Goal: Complete application form

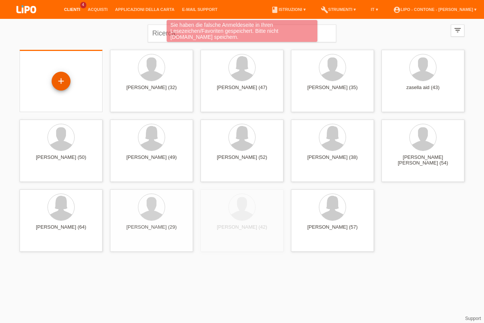
click at [59, 83] on div "+" at bounding box center [61, 81] width 19 height 19
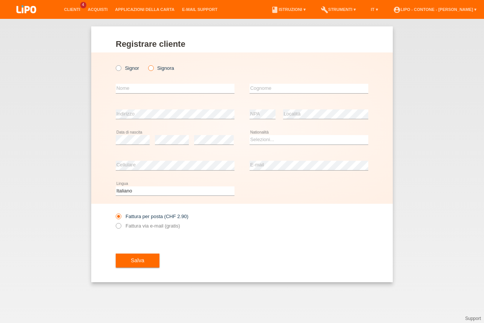
click at [147, 64] on icon at bounding box center [147, 64] width 0 height 0
click at [150, 69] on input "Signora" at bounding box center [150, 67] width 5 height 5
radio input "true"
click at [144, 93] on input "text" at bounding box center [175, 88] width 119 height 9
type input "yasmine"
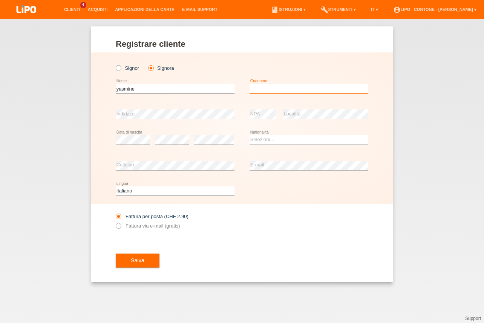
click at [274, 93] on input "text" at bounding box center [309, 88] width 119 height 9
type input "coscia"
click at [250, 135] on select "Selezioni... Svizzera Austria Germania Liechtenstein ------------ Afghanistan A…" at bounding box center [309, 139] width 119 height 9
select select "CH"
click at [0, 0] on option "Svizzera" at bounding box center [0, 0] width 0 height 0
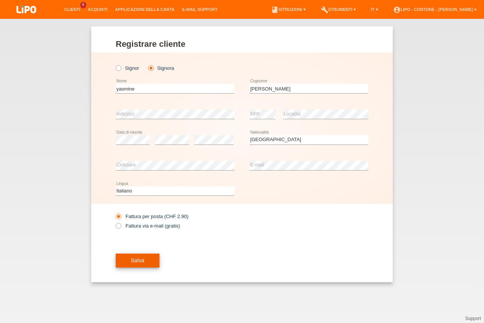
click at [144, 259] on button "Salva" at bounding box center [138, 260] width 44 height 14
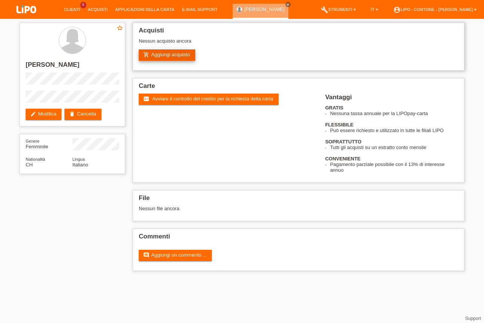
click at [160, 54] on link "add_shopping_cart Aggiungi acquisto" at bounding box center [167, 54] width 57 height 11
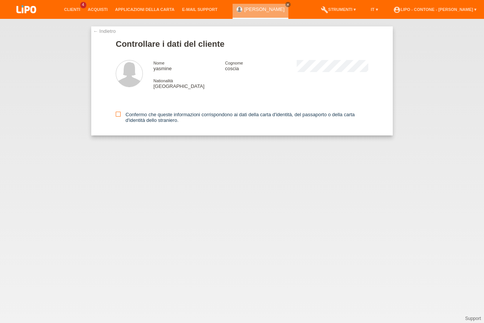
click at [117, 116] on icon at bounding box center [118, 114] width 5 height 5
click at [117, 116] on input "Confermo che queste informazioni corrispondono ai dati della carta d'identità, …" at bounding box center [118, 114] width 5 height 5
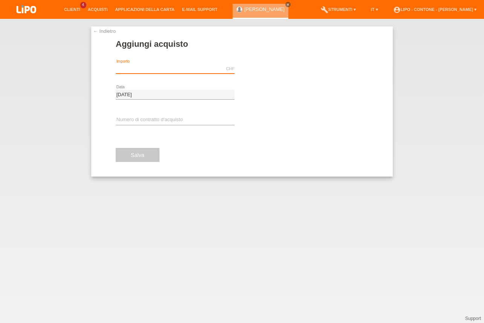
click at [149, 67] on input "text" at bounding box center [175, 68] width 119 height 9
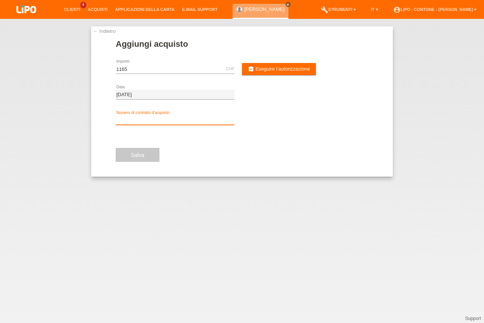
type input "1165.00"
click at [131, 119] on input "text" at bounding box center [175, 119] width 119 height 9
type input "xm0rs0"
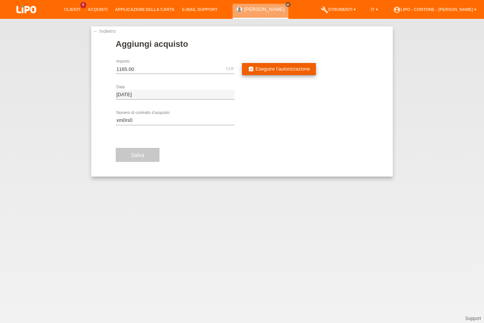
click at [262, 69] on span "Eseguire l’autorizzazione" at bounding box center [283, 69] width 55 height 6
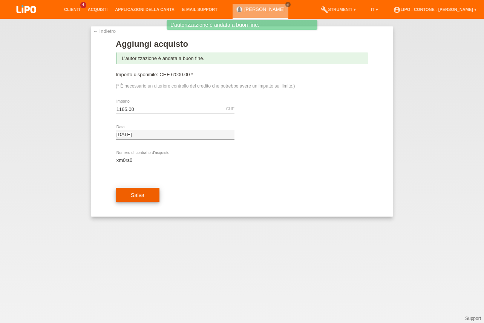
click at [139, 198] on span "Salva" at bounding box center [138, 195] width 14 height 6
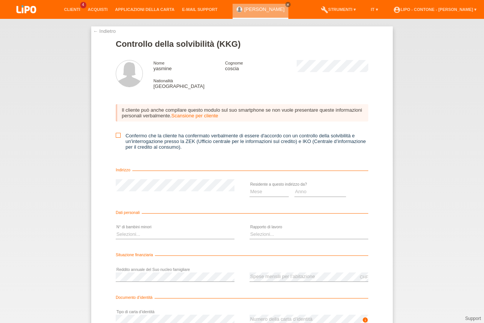
click at [116, 136] on icon at bounding box center [118, 135] width 5 height 5
click at [116, 136] on input "Confermo che la cliente ha confermato verbalmente di essere d'accordo con un co…" at bounding box center [118, 135] width 5 height 5
checkbox input "true"
click at [250, 187] on select "Mese 01 02 03 04 05 06 07 08 09 10" at bounding box center [269, 191] width 39 height 9
select select "06"
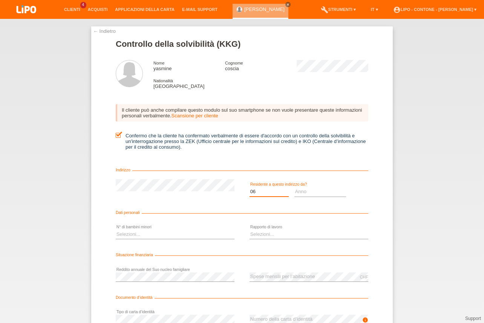
click at [0, 0] on option "06" at bounding box center [0, 0] width 0 height 0
click at [294, 187] on select "Anno 2025 2024 2023 2022 2021 2020 2019 2018 2017 2016 2015 2014 2013 2012 2011…" at bounding box center [320, 191] width 52 height 9
select select "2025"
click at [0, 0] on option "2025" at bounding box center [0, 0] width 0 height 0
click at [116, 230] on select "Selezioni... 0 1 2 3 4 5 6 7 8 9" at bounding box center [175, 234] width 119 height 9
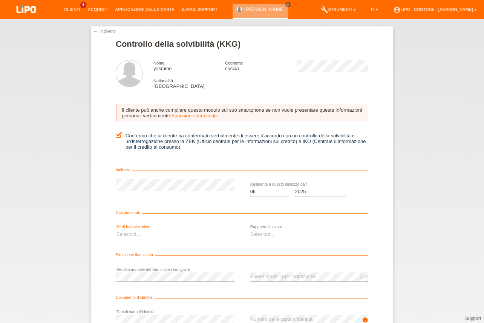
select select "0"
click at [0, 0] on option "0" at bounding box center [0, 0] width 0 height 0
click at [250, 230] on select "Selezioni... A tempo indeterminato A tempo determinato Apprendista/studente Pen…" at bounding box center [309, 234] width 119 height 9
select select "UNLIMITED"
click at [0, 0] on option "A tempo indeterminato" at bounding box center [0, 0] width 0 height 0
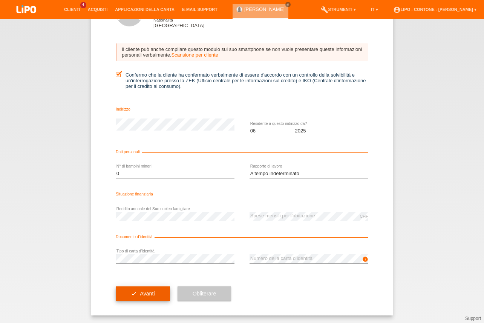
click at [146, 296] on span "Avanti" at bounding box center [147, 293] width 15 height 6
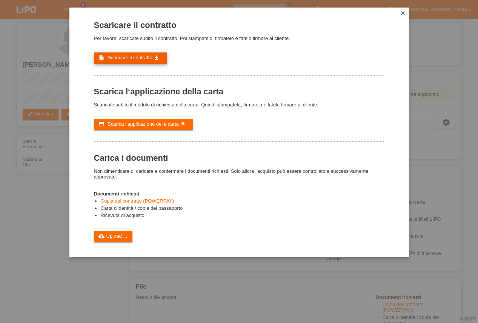
click at [129, 59] on span "Scaricare il contratto" at bounding box center [129, 58] width 45 height 6
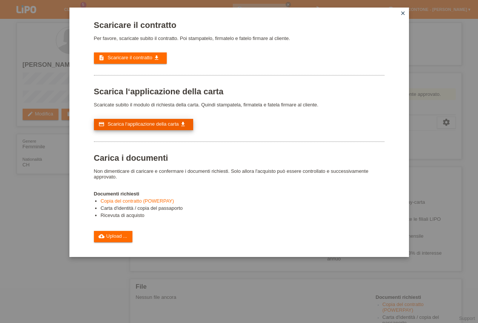
click at [139, 127] on span "Scarica l‘applicazione della carta" at bounding box center [142, 124] width 71 height 6
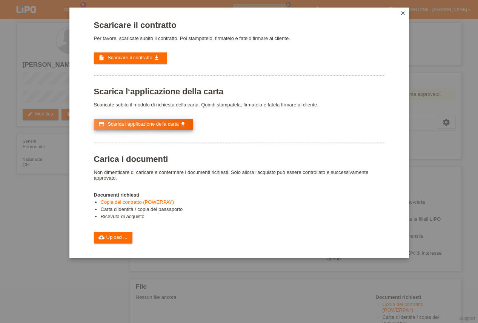
click at [137, 127] on span "Scarica l‘applicazione della carta" at bounding box center [142, 124] width 71 height 6
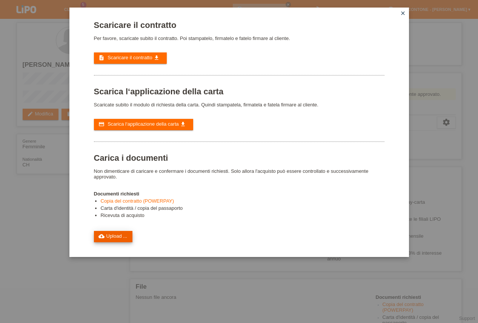
click at [119, 242] on link "cloud_upload Upload ..." at bounding box center [113, 236] width 39 height 11
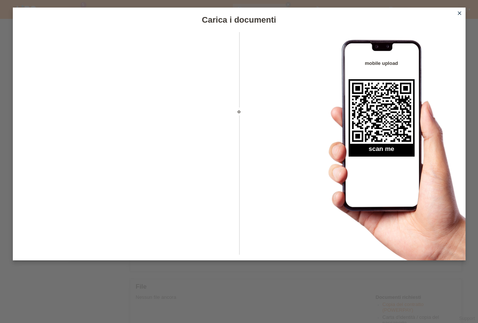
click at [458, 13] on icon "close" at bounding box center [459, 13] width 6 height 6
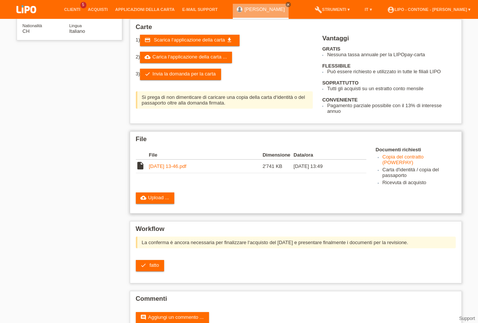
scroll to position [164, 0]
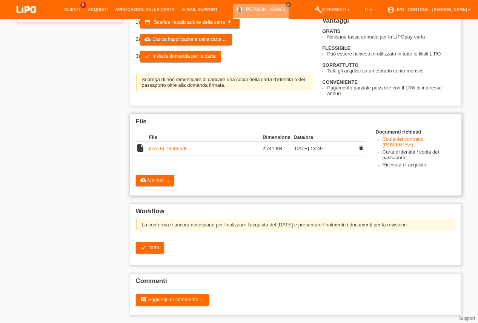
click at [147, 144] on td "insert_drive_file" at bounding box center [142, 149] width 13 height 14
click at [155, 145] on link "[DATE] 13-46.pdf" at bounding box center [167, 148] width 37 height 6
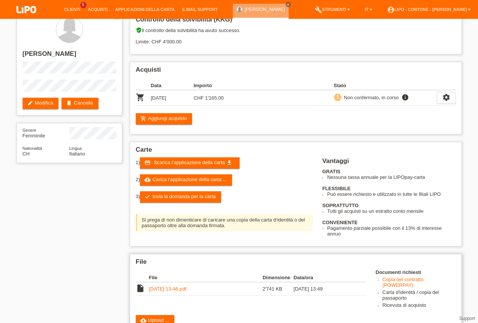
scroll to position [0, 0]
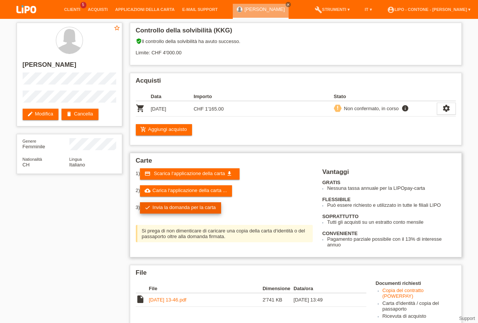
click at [186, 213] on link "check Invia la domanda per la carta" at bounding box center [180, 207] width 81 height 11
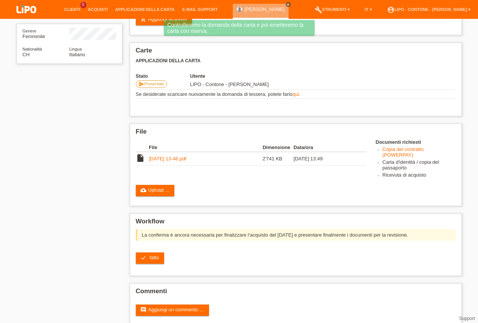
scroll to position [130, 0]
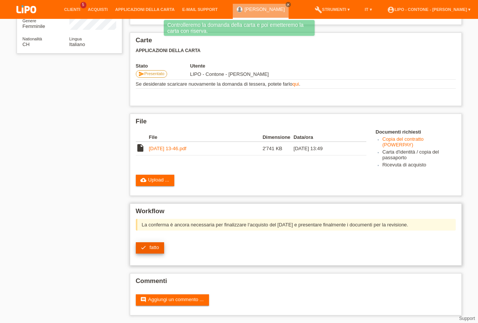
click at [149, 244] on link "check fatto" at bounding box center [150, 247] width 29 height 11
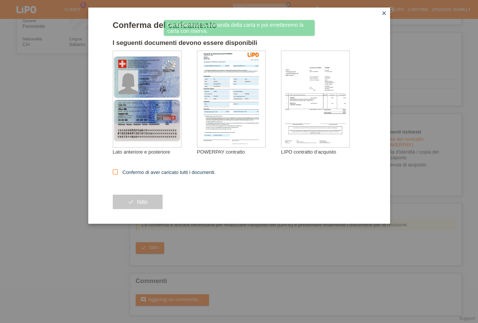
click at [114, 174] on icon at bounding box center [115, 171] width 5 height 5
click at [114, 174] on input "Confermo di aver caricato tutti i documenti." at bounding box center [115, 171] width 5 height 5
checkbox input "true"
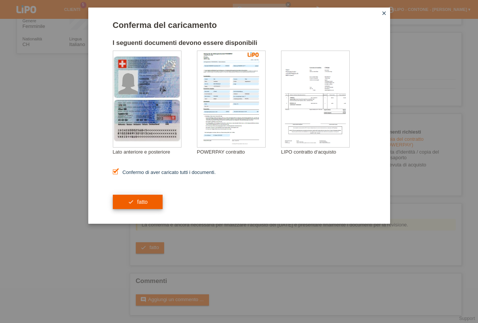
click at [130, 205] on icon "check" at bounding box center [131, 202] width 6 height 6
